Goal: Information Seeking & Learning: Check status

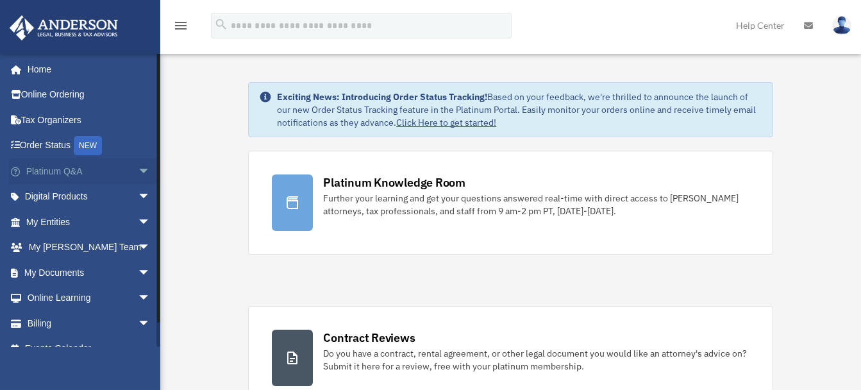
click at [138, 171] on span "arrow_drop_down" at bounding box center [151, 171] width 26 height 26
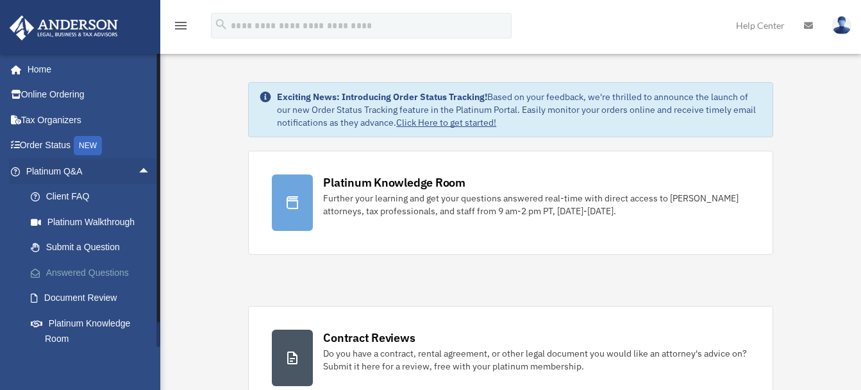
click at [97, 273] on link "Answered Questions" at bounding box center [94, 273] width 152 height 26
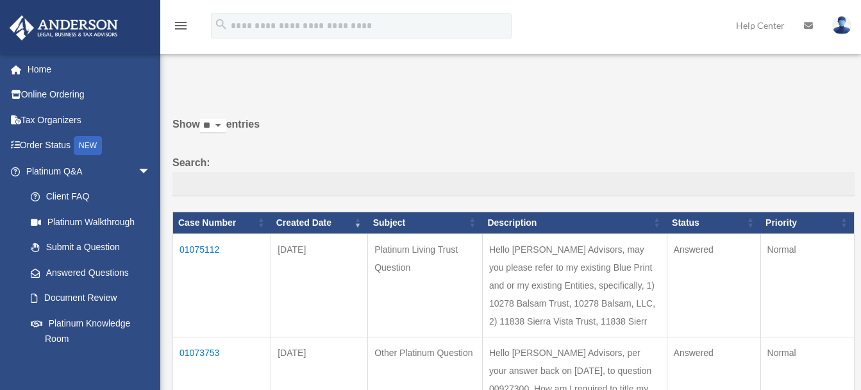
click at [202, 251] on td "01075112" at bounding box center [222, 284] width 98 height 103
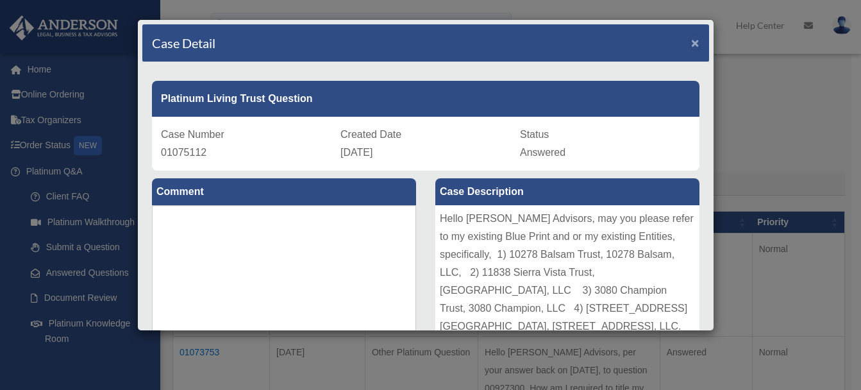
click at [691, 46] on span "×" at bounding box center [695, 42] width 8 height 15
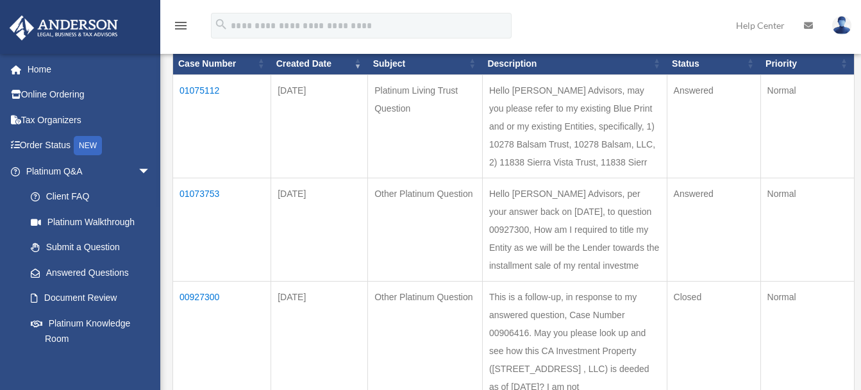
scroll to position [214, 0]
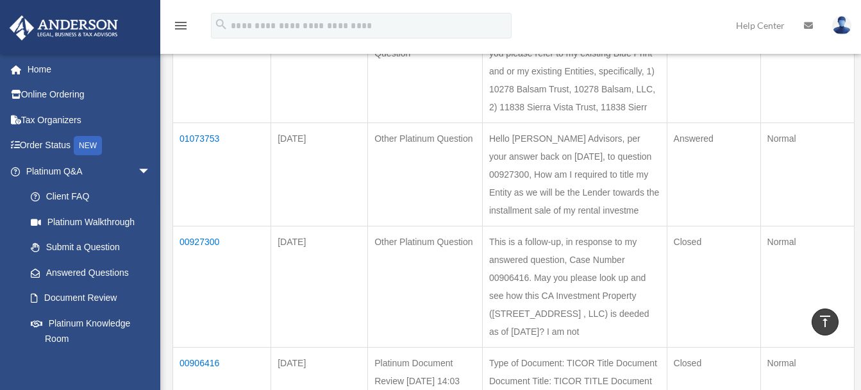
click at [208, 174] on td "01073753" at bounding box center [222, 173] width 98 height 103
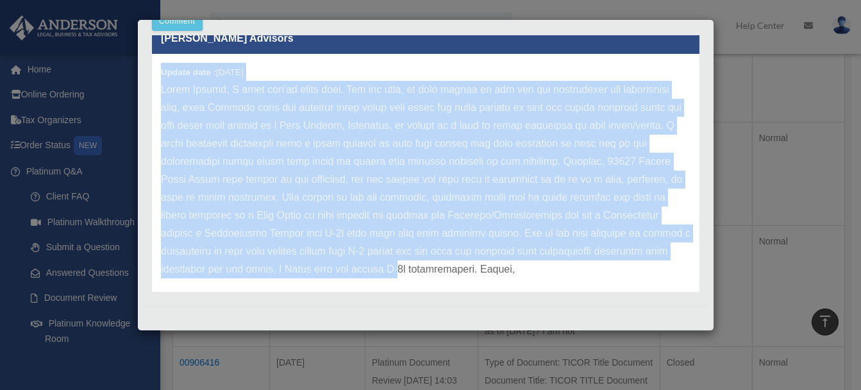
scroll to position [32, 0]
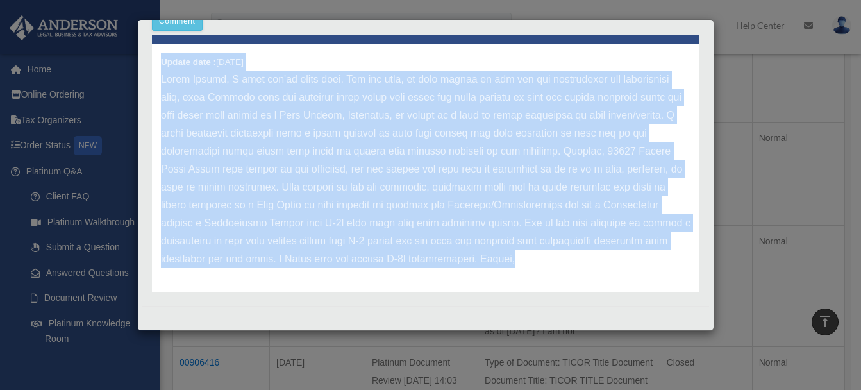
drag, startPoint x: 162, startPoint y: 81, endPoint x: 583, endPoint y: 269, distance: 461.5
click at [583, 269] on div "Update date : [DATE]" at bounding box center [426, 169] width 548 height 251
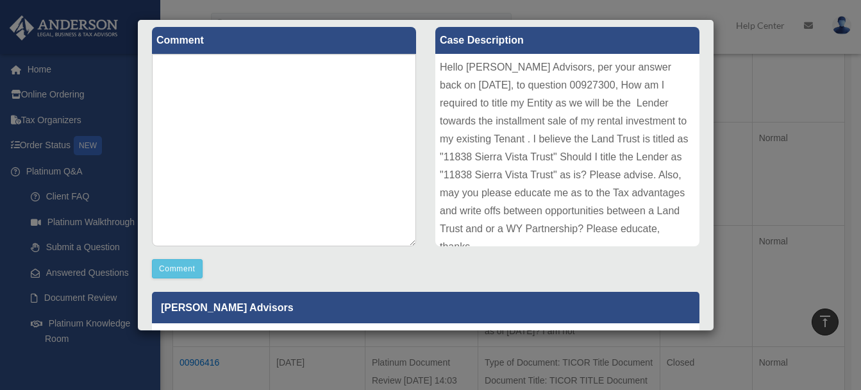
scroll to position [142, 0]
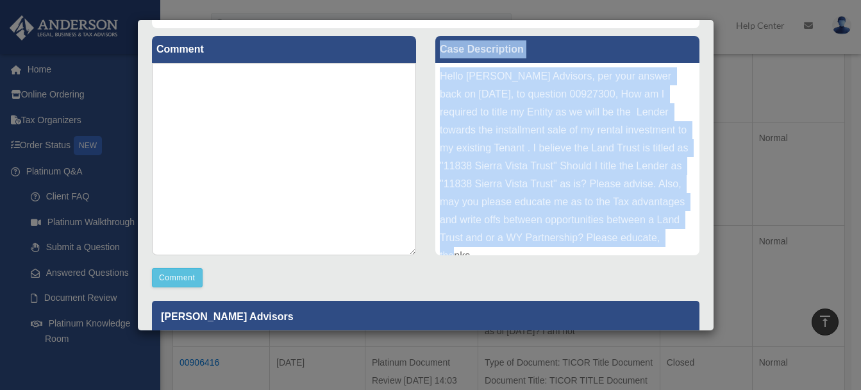
drag, startPoint x: 435, startPoint y: 47, endPoint x: 676, endPoint y: 242, distance: 310.0
click at [676, 242] on div "Case Description Hello [PERSON_NAME] Advisors, per your answer back on [DATE], …" at bounding box center [567, 145] width 264 height 219
click at [534, 50] on label "Case Description" at bounding box center [567, 49] width 264 height 27
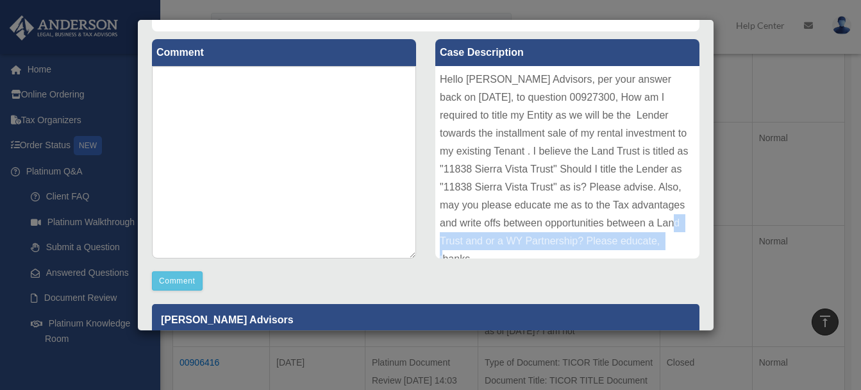
scroll to position [14, 0]
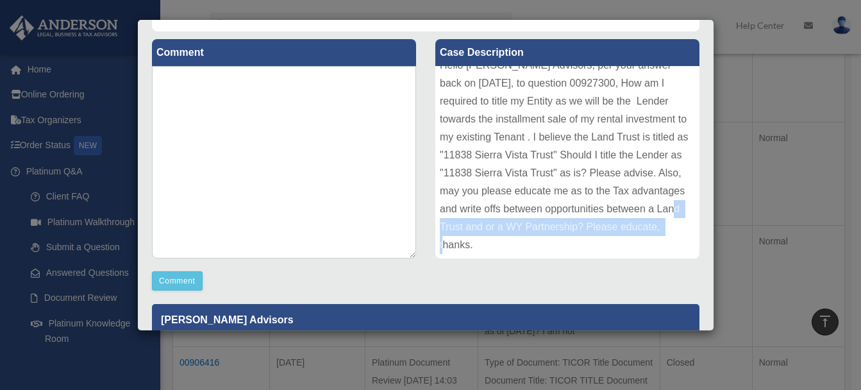
drag, startPoint x: 653, startPoint y: 230, endPoint x: 651, endPoint y: 260, distance: 30.2
click at [651, 260] on div "Case Description Hello [PERSON_NAME] Advisors, per your answer back on [DATE], …" at bounding box center [567, 149] width 283 height 237
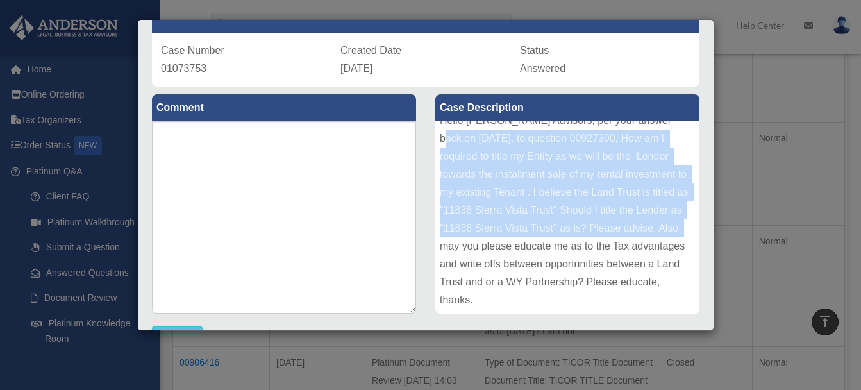
scroll to position [0, 0]
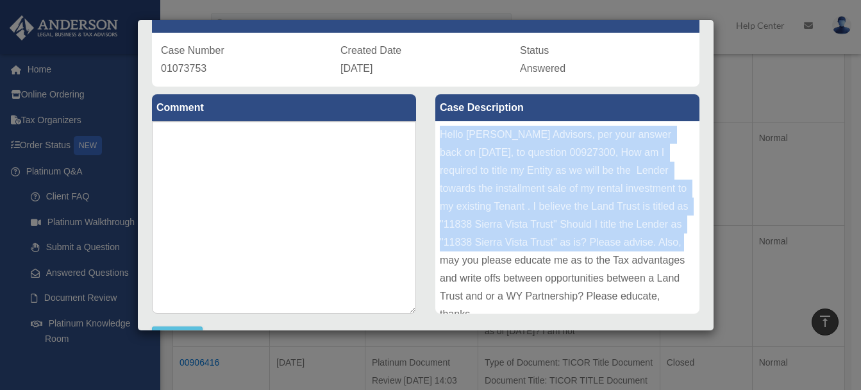
drag, startPoint x: 670, startPoint y: 223, endPoint x: 661, endPoint y: 113, distance: 110.0
click at [661, 113] on div "Case Description Hello [PERSON_NAME] Advisors, per your answer back on [DATE], …" at bounding box center [567, 203] width 264 height 219
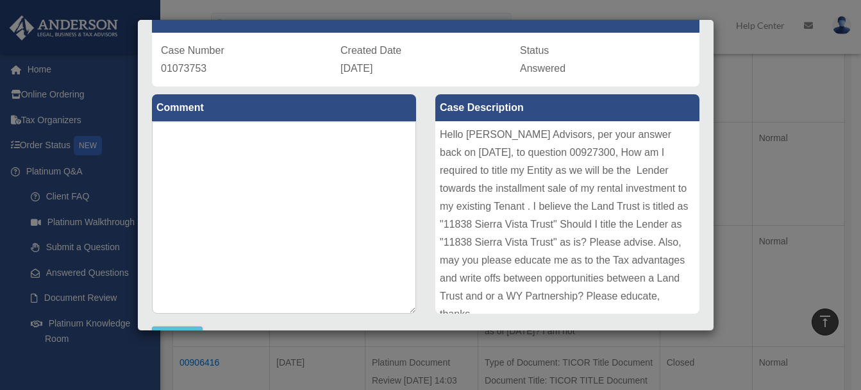
click at [595, 71] on div "Status Answered" at bounding box center [605, 60] width 171 height 36
drag, startPoint x: 437, startPoint y: 105, endPoint x: 673, endPoint y: 306, distance: 309.8
click at [673, 306] on div "Case Description Hello [PERSON_NAME] Advisors, per your answer back on [DATE], …" at bounding box center [567, 203] width 264 height 219
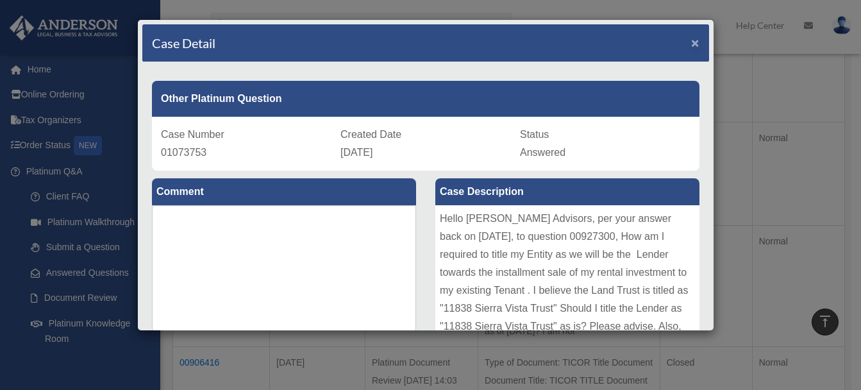
click at [691, 44] on span "×" at bounding box center [695, 42] width 8 height 15
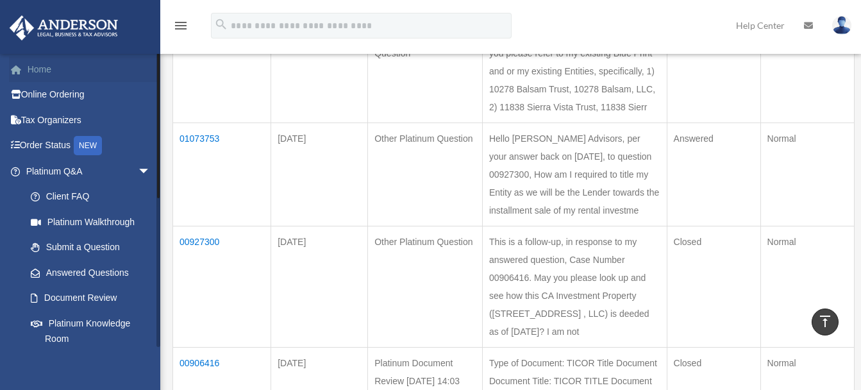
click at [32, 80] on link "Home" at bounding box center [89, 69] width 161 height 26
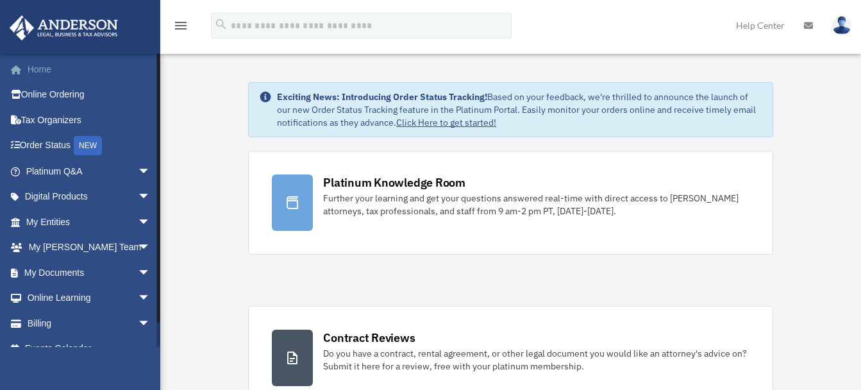
click at [38, 65] on link "Home" at bounding box center [89, 69] width 161 height 26
click at [34, 69] on link "Home" at bounding box center [89, 69] width 161 height 26
